Goal: Check status

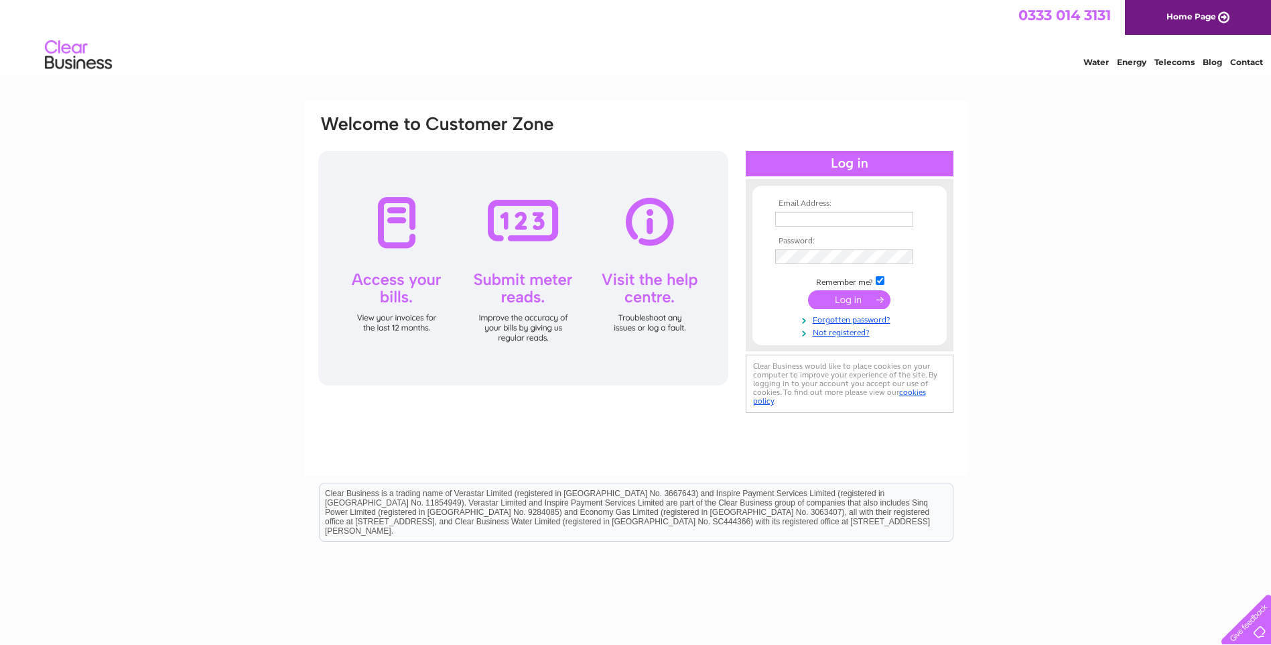
type input "lisanewman@newlookhomes.co.uk"
click at [846, 297] on input "submit" at bounding box center [849, 299] width 82 height 19
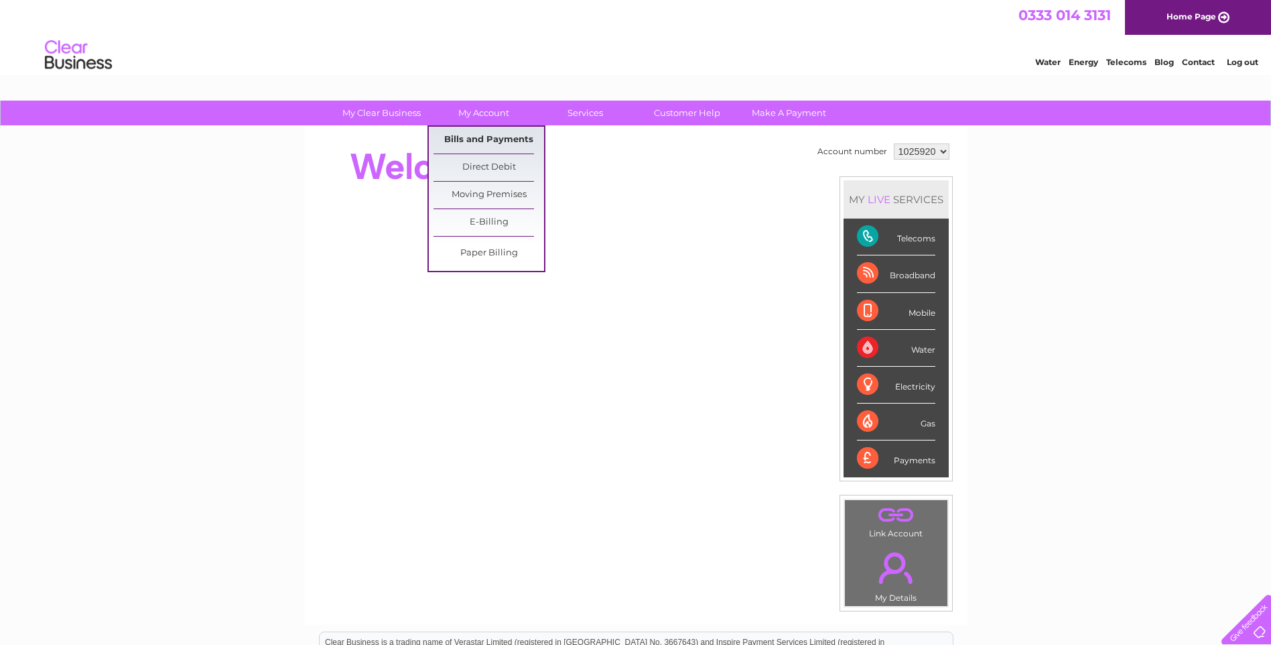
click at [483, 135] on link "Bills and Payments" at bounding box center [489, 140] width 111 height 27
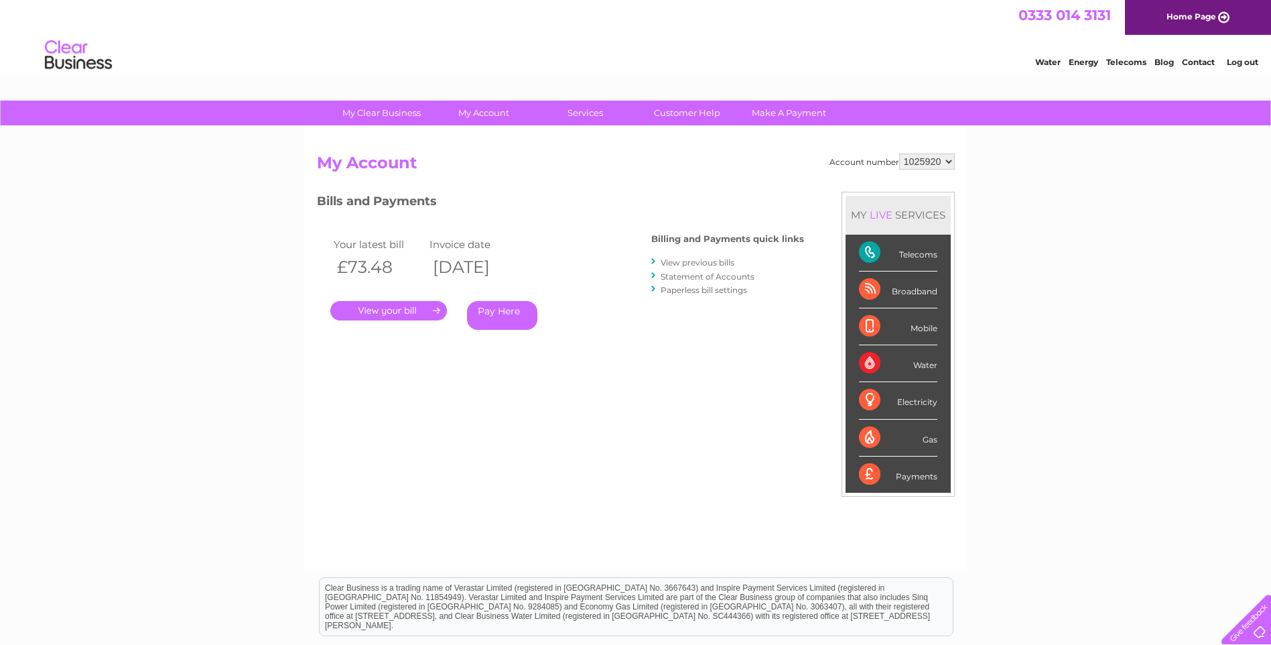
click at [384, 306] on link "." at bounding box center [388, 310] width 117 height 19
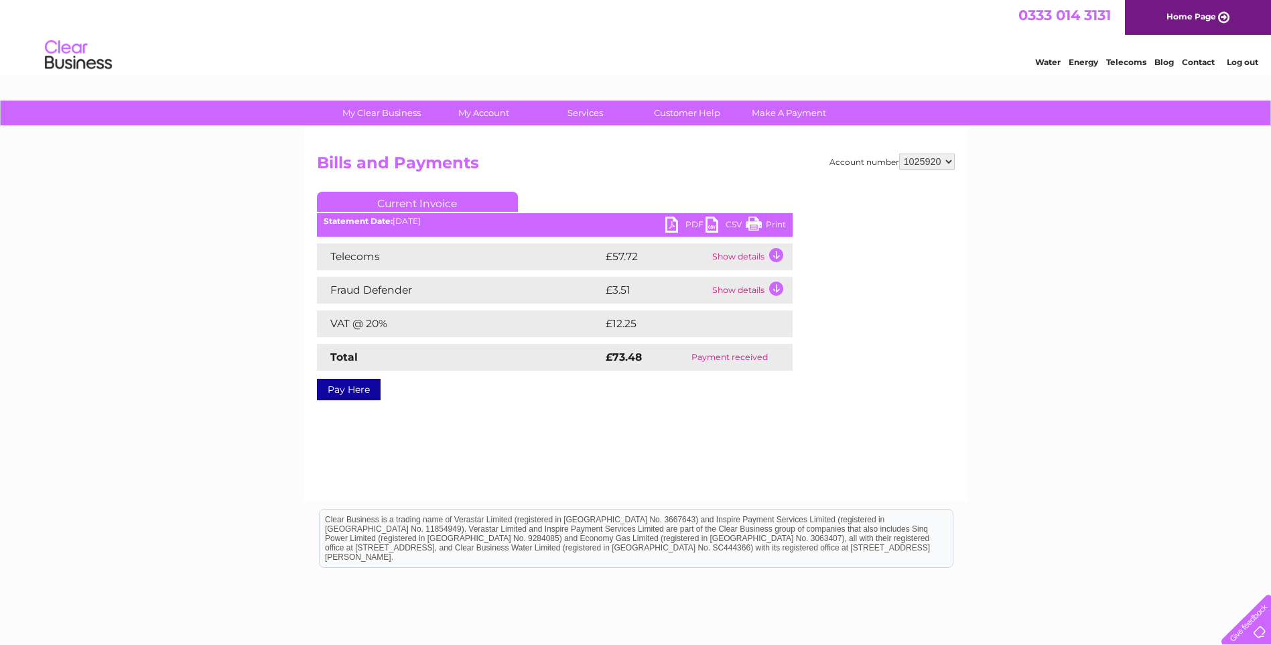
click at [695, 220] on link "PDF" at bounding box center [685, 225] width 40 height 19
